Goal: Task Accomplishment & Management: Complete application form

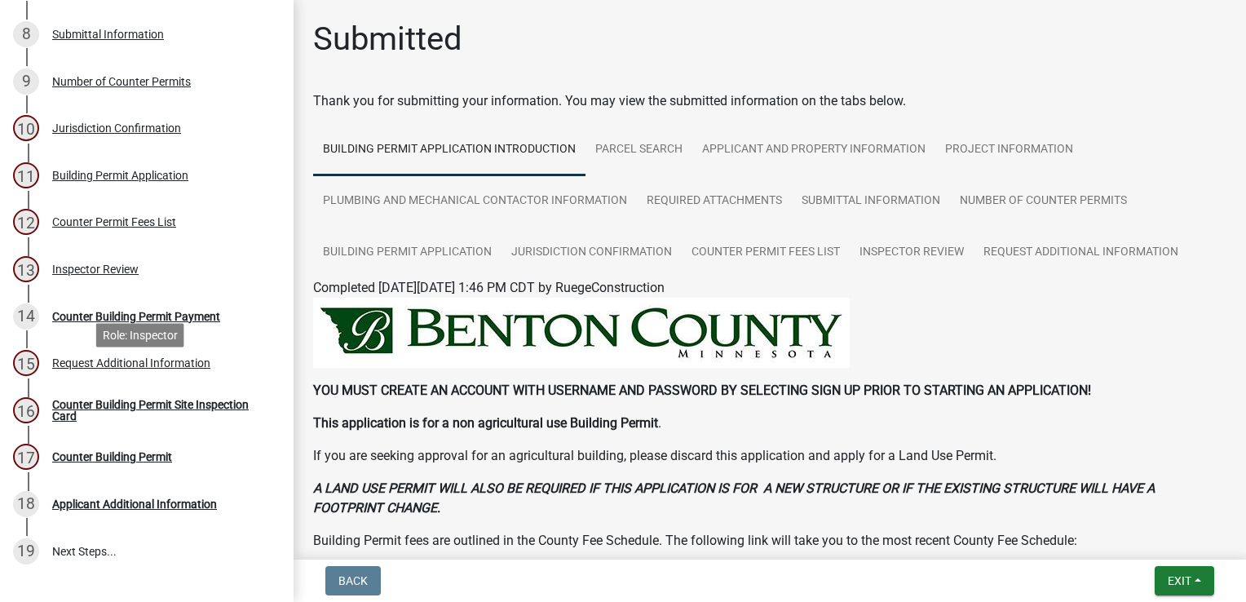
scroll to position [489, 0]
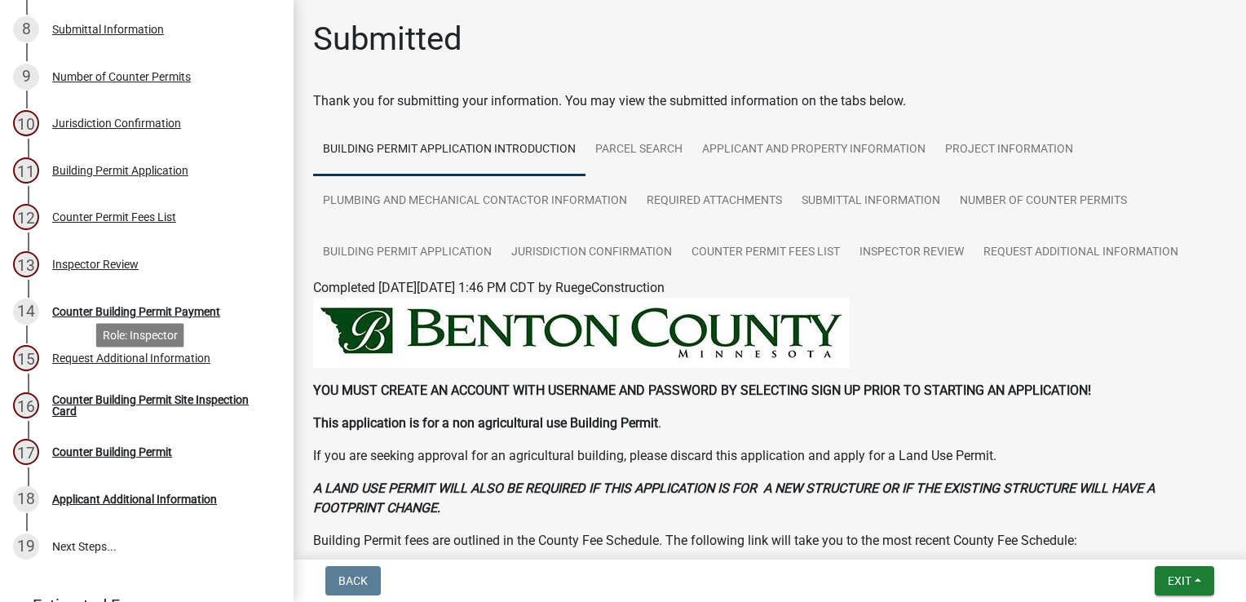
drag, startPoint x: 111, startPoint y: 380, endPoint x: 129, endPoint y: 367, distance: 22.2
click at [111, 364] on div "Request Additional Information" at bounding box center [131, 357] width 158 height 11
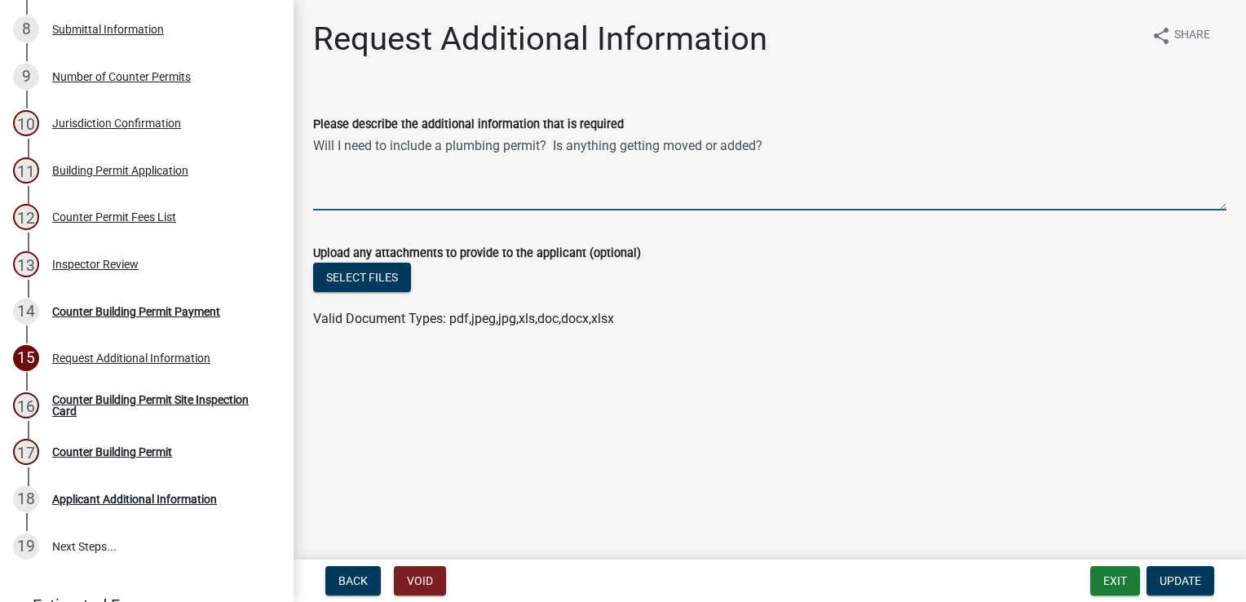
drag, startPoint x: 313, startPoint y: 152, endPoint x: 782, endPoint y: 162, distance: 468.9
click at [782, 162] on textarea "Will I need to include a plumbing permit? Is anything getting moved or added?" at bounding box center [769, 172] width 913 height 77
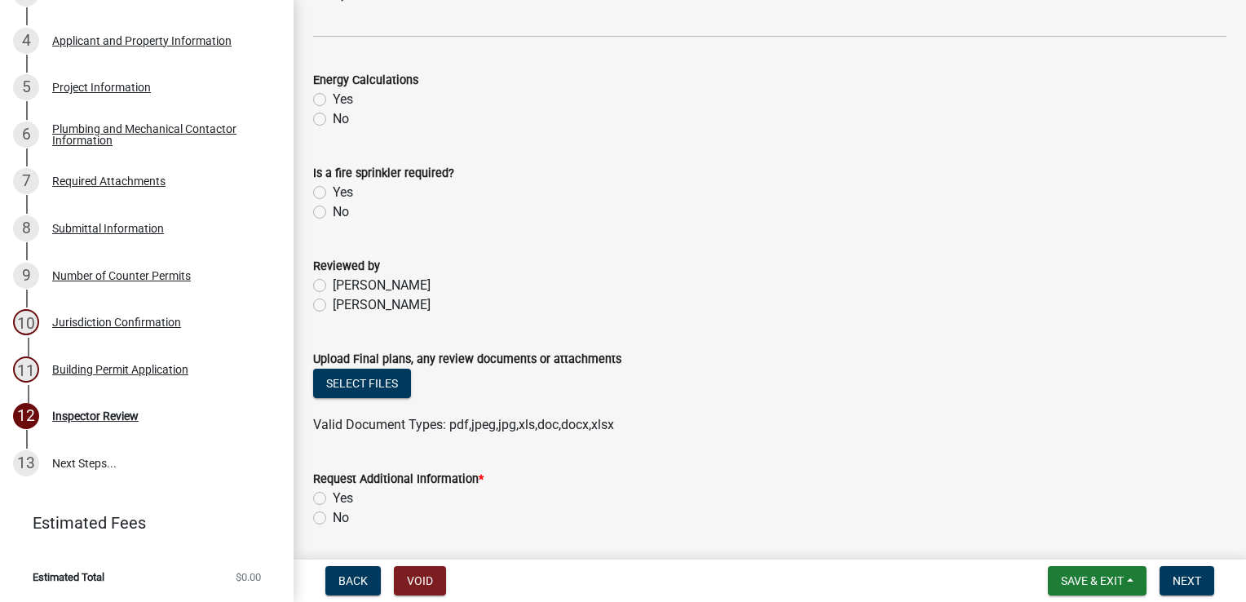
scroll to position [823, 0]
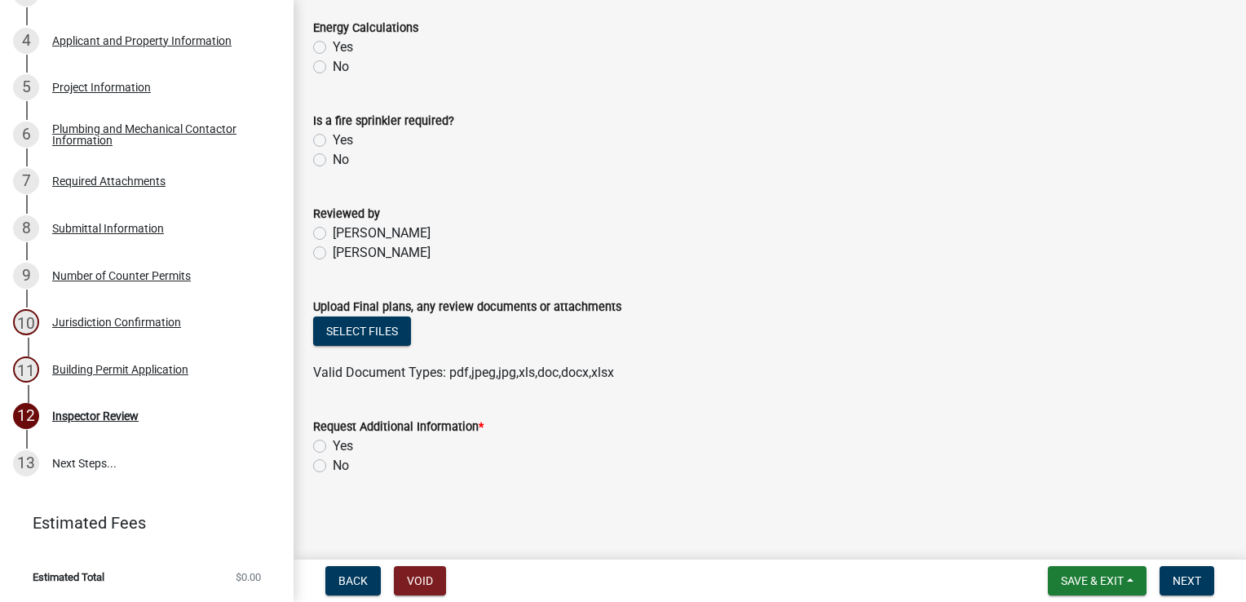
click at [333, 443] on label "Yes" at bounding box center [343, 446] width 20 height 20
click at [333, 443] on input "Yes" at bounding box center [338, 441] width 11 height 11
radio input "true"
click at [1188, 576] on span "Next" at bounding box center [1186, 580] width 29 height 13
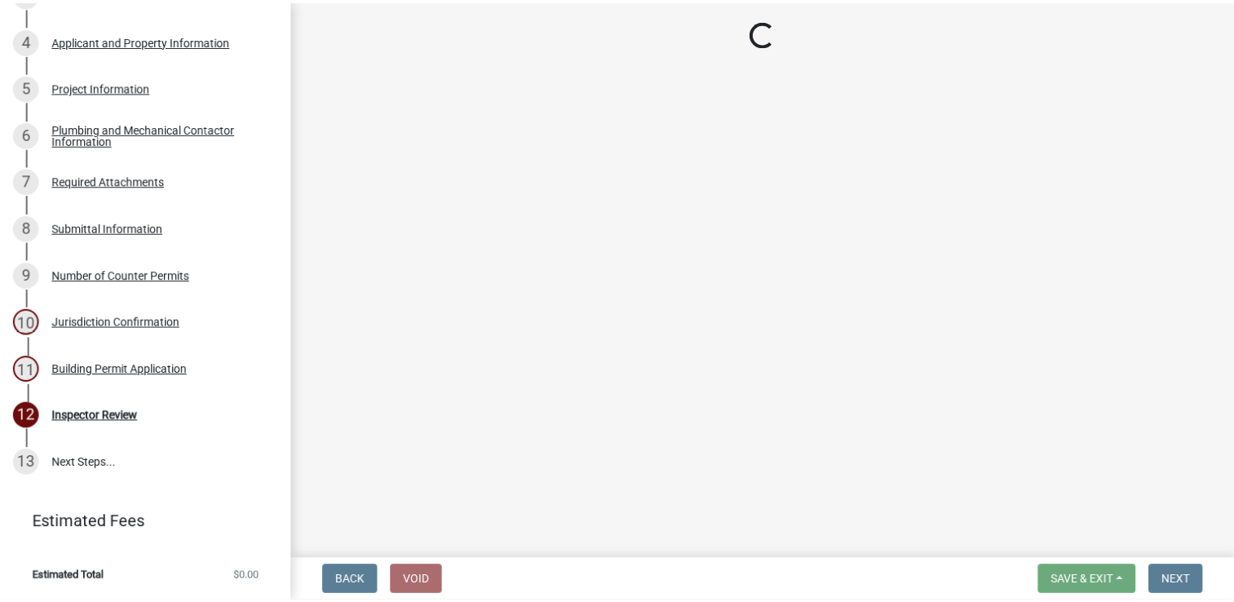
scroll to position [405, 0]
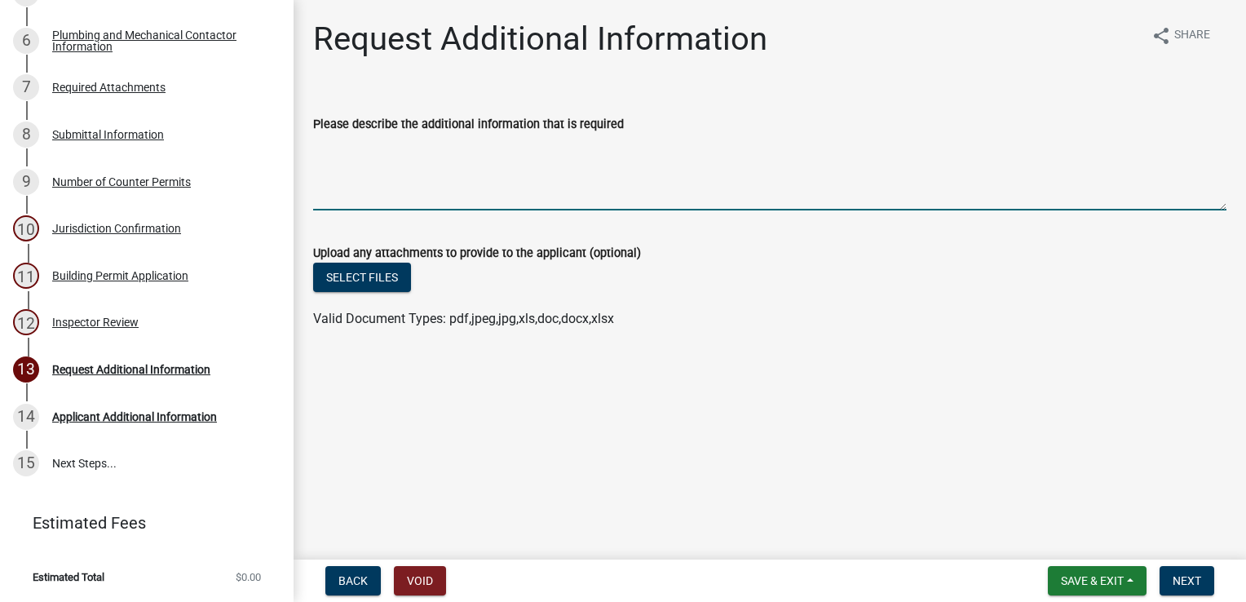
click at [339, 155] on textarea "Please describe the additional information that is required" at bounding box center [769, 172] width 913 height 77
paste textarea "Will I need to include a plumbing permit? Is anything getting moved or added?"
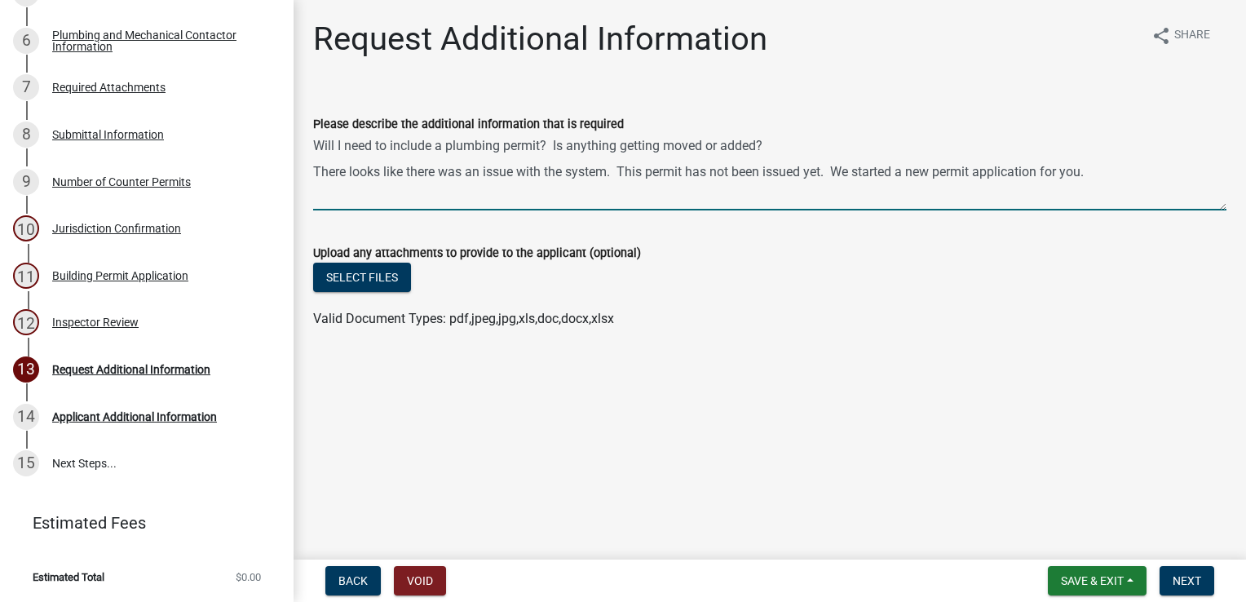
type textarea "Will I need to include a plumbing permit? Is anything getting moved or added? T…"
click at [1189, 576] on span "Next" at bounding box center [1186, 580] width 29 height 13
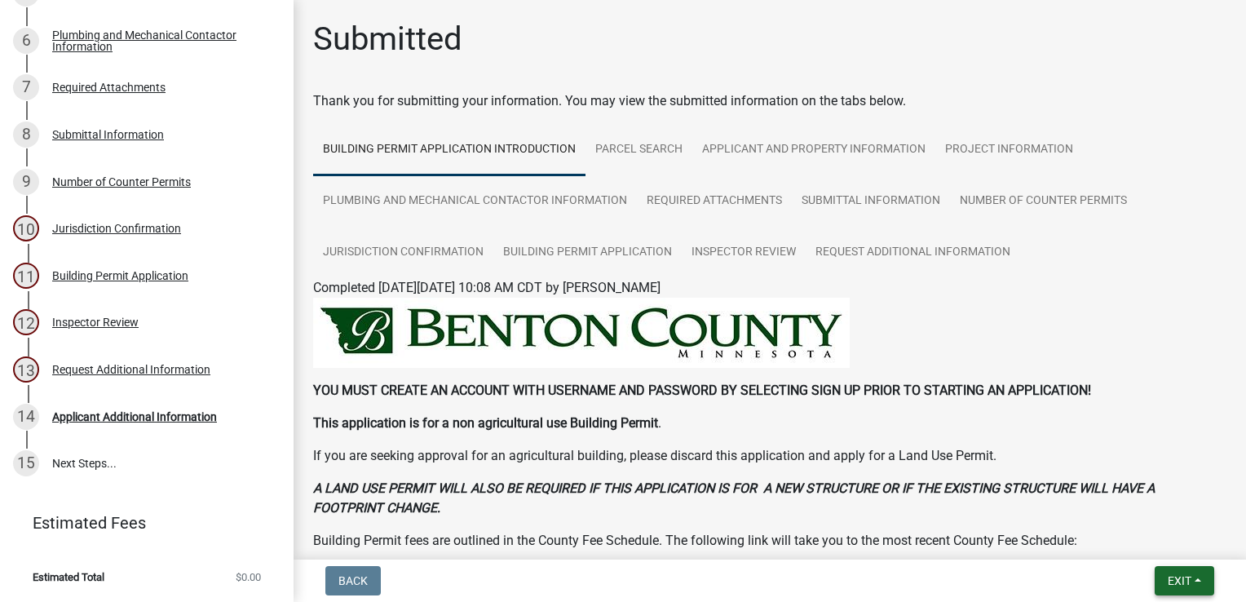
click at [1186, 580] on span "Exit" at bounding box center [1180, 580] width 24 height 13
click at [1145, 535] on button "Save & Exit" at bounding box center [1149, 538] width 130 height 39
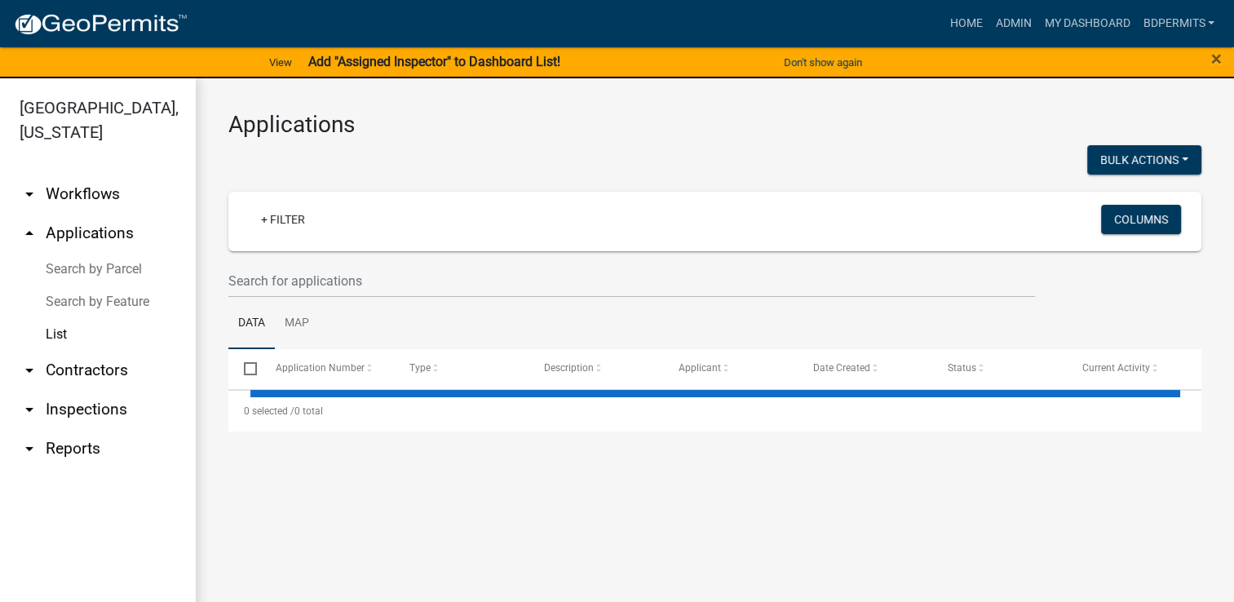
select select "3: 100"
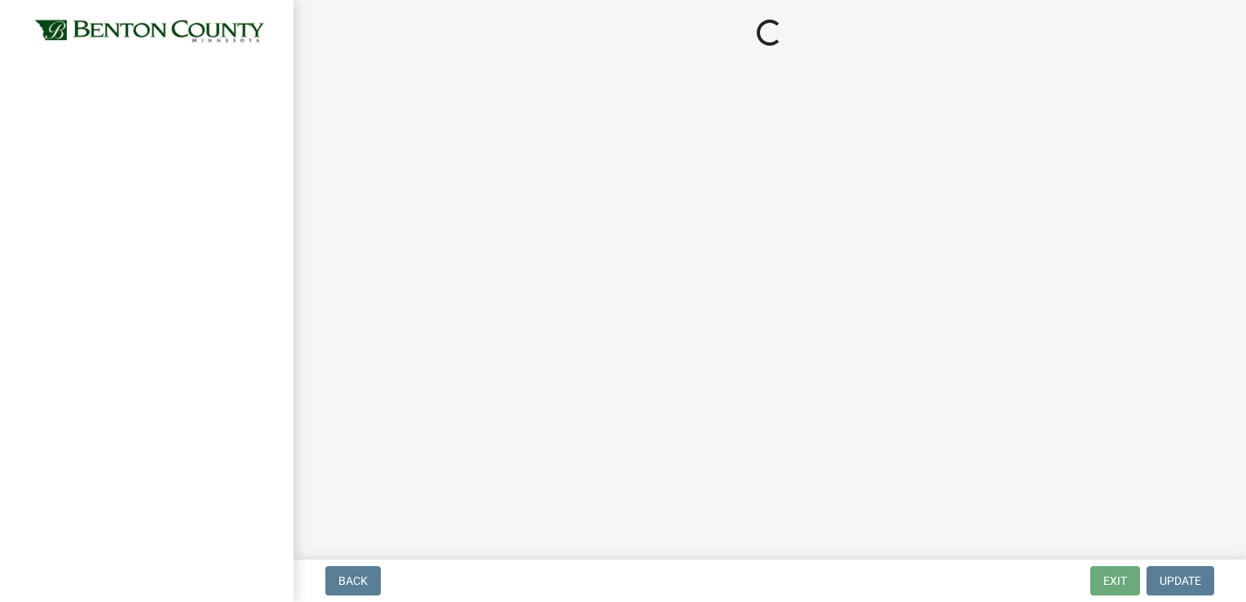
select select "17bfa135-5610-45df-8ce7-87530b7d86d4"
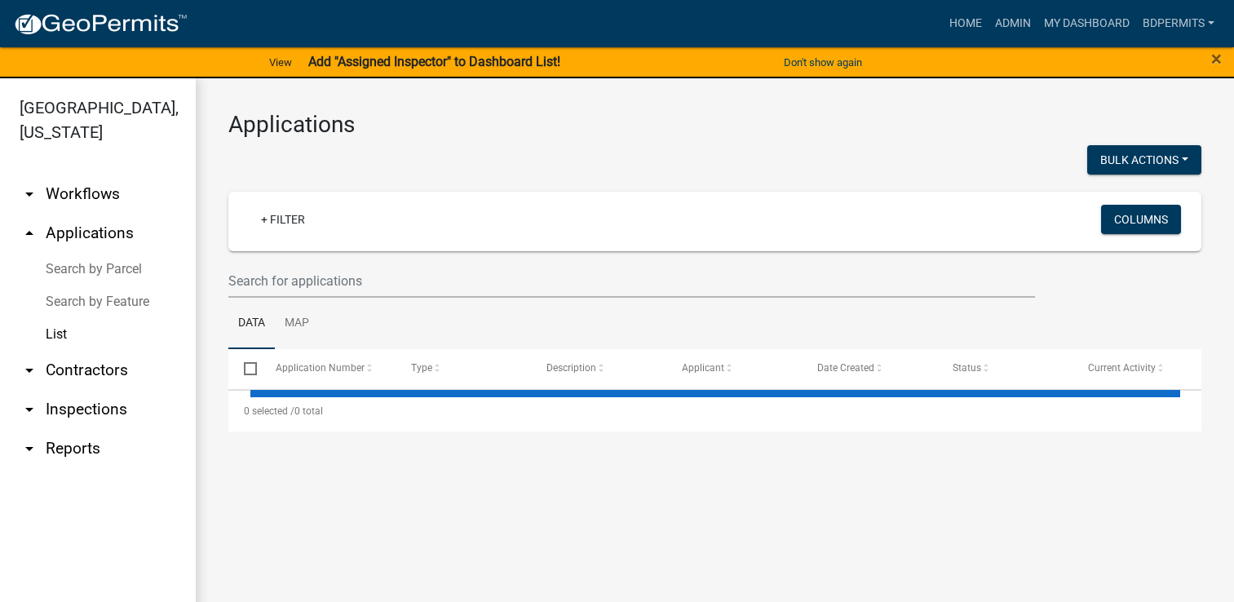
select select "3: 100"
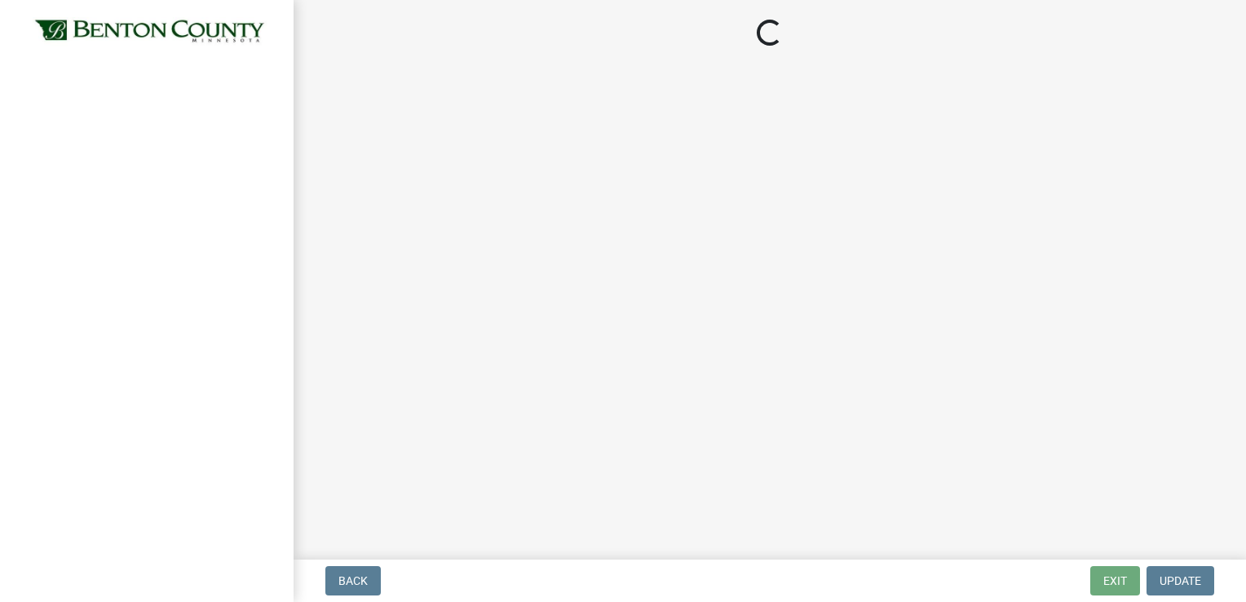
select select "17bfa135-5610-45df-8ce7-87530b7d86d4"
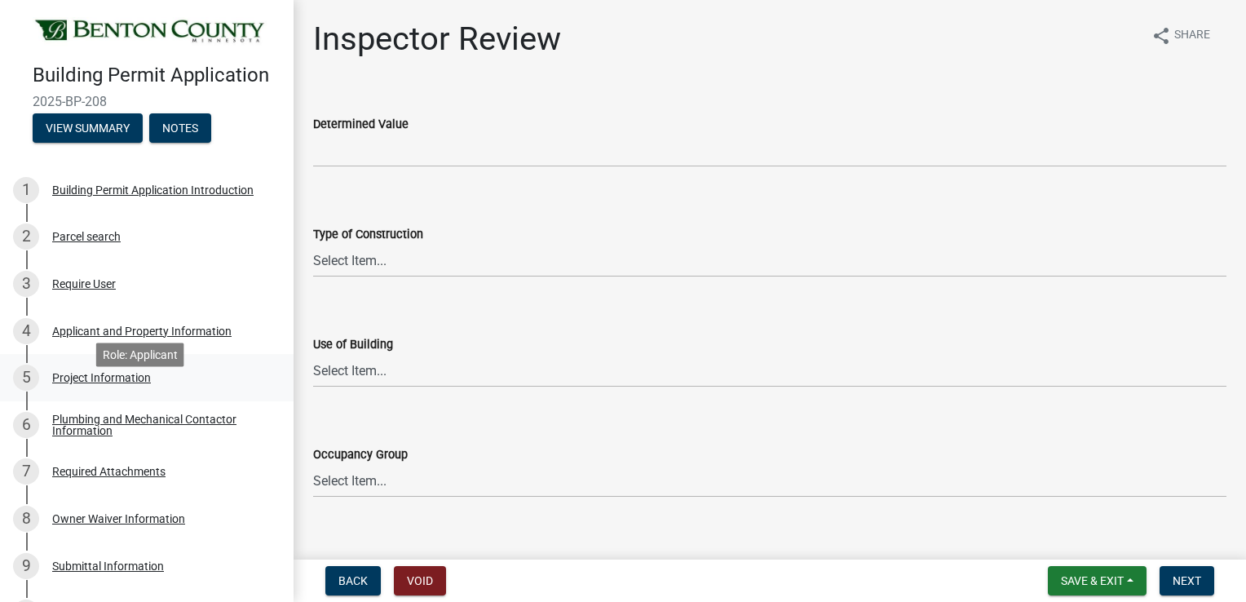
click at [141, 383] on div "Project Information" at bounding box center [101, 377] width 99 height 11
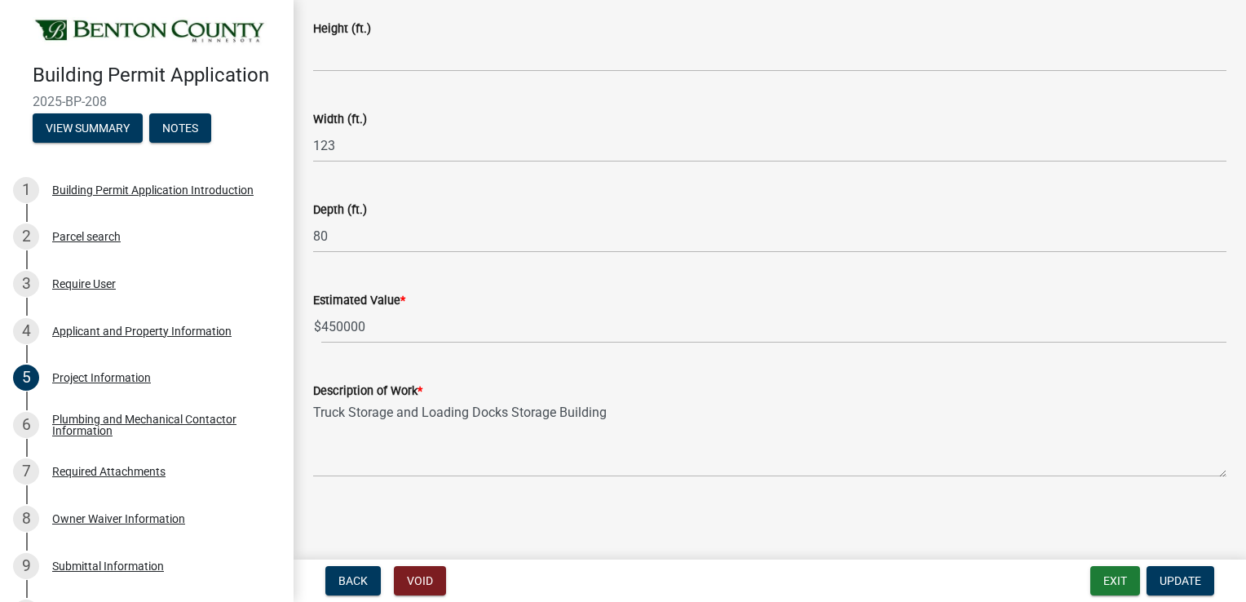
scroll to position [1118, 0]
drag, startPoint x: 115, startPoint y: 494, endPoint x: 134, endPoint y: 486, distance: 20.4
click at [115, 477] on div "Required Attachments" at bounding box center [108, 471] width 113 height 11
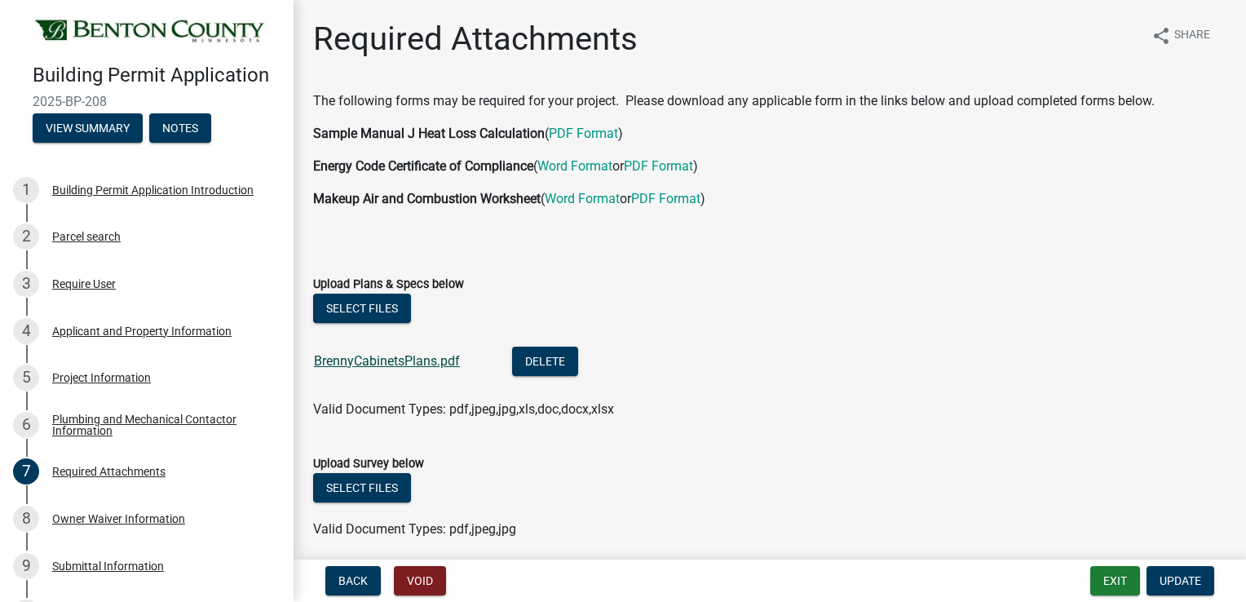
click at [433, 363] on link "BrennyCabinetsPlans.pdf" at bounding box center [387, 360] width 146 height 15
